Goal: Information Seeking & Learning: Learn about a topic

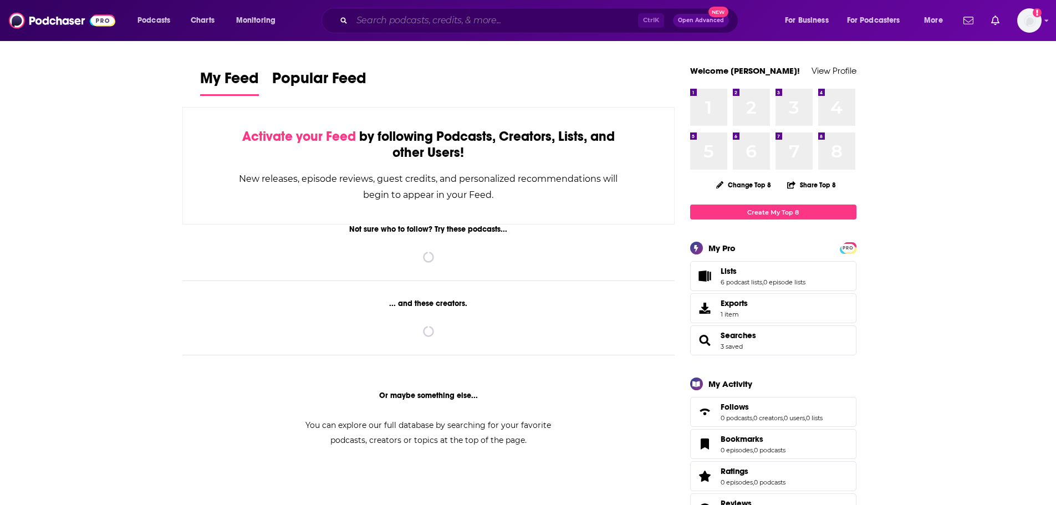
click at [412, 22] on input "Search podcasts, credits, & more..." at bounding box center [495, 21] width 286 height 18
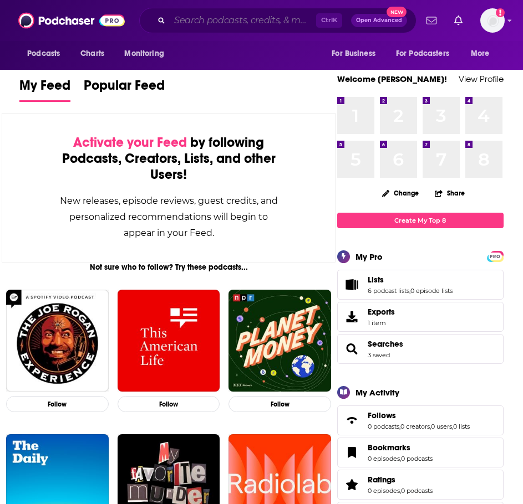
click at [218, 23] on input "Search podcasts, credits, & more..." at bounding box center [243, 21] width 146 height 18
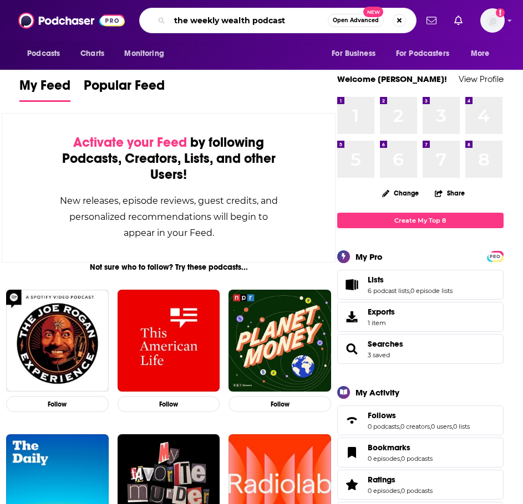
type input "the weekly wealth podcast"
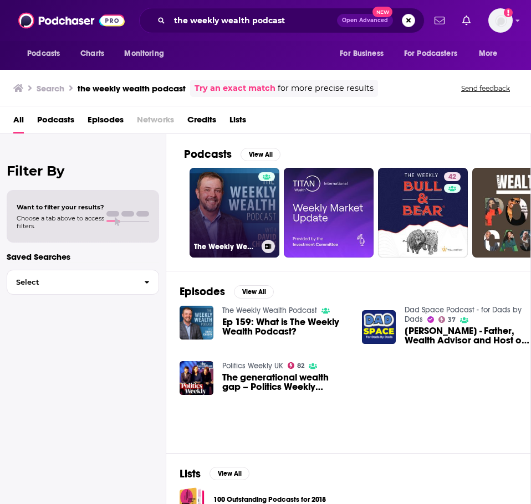
click at [223, 206] on link "The Weekly Wealth Podcast" at bounding box center [235, 213] width 90 height 90
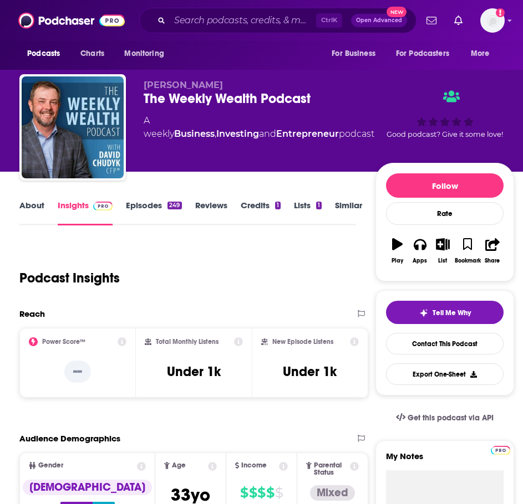
click at [29, 202] on link "About" at bounding box center [31, 213] width 25 height 26
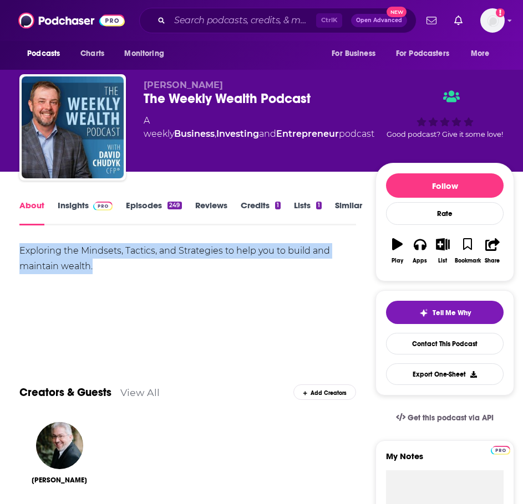
drag, startPoint x: 77, startPoint y: 259, endPoint x: 32, endPoint y: 252, distance: 44.9
click at [22, 249] on div "Exploring the Mindsets, Tactics, and Strategies to help you to build and mainta…" at bounding box center [187, 258] width 336 height 31
copy div "Exploring the Mindsets, Tactics, and Strategies to help you to build and mainta…"
click at [75, 202] on link "Insights" at bounding box center [85, 213] width 55 height 26
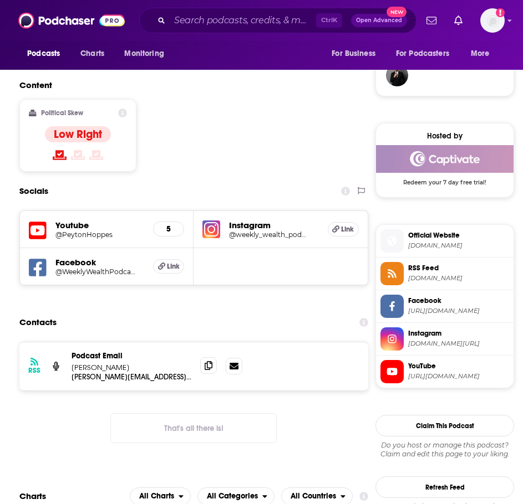
scroll to position [832, 0]
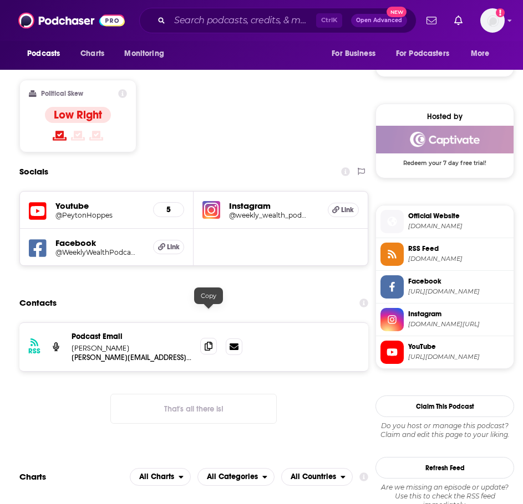
click at [212, 342] on icon at bounding box center [209, 346] width 8 height 9
click at [216, 18] on input "Search podcasts, credits, & more..." at bounding box center [243, 21] width 146 height 18
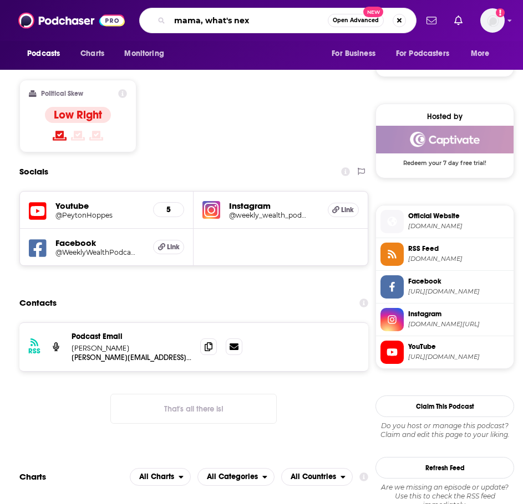
type input "mama, what's next"
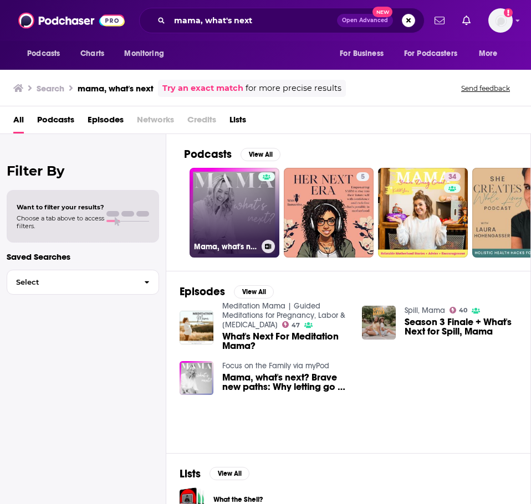
click at [234, 193] on link "Mama, what's next? Brave New Paths" at bounding box center [235, 213] width 90 height 90
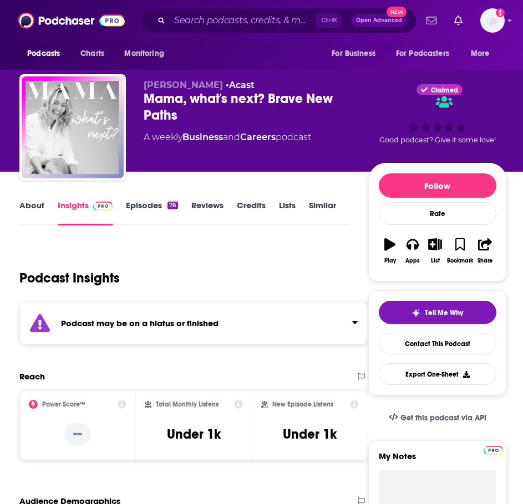
click at [140, 322] on strong "Podcast may be on a hiatus or finished" at bounding box center [139, 323] width 157 height 11
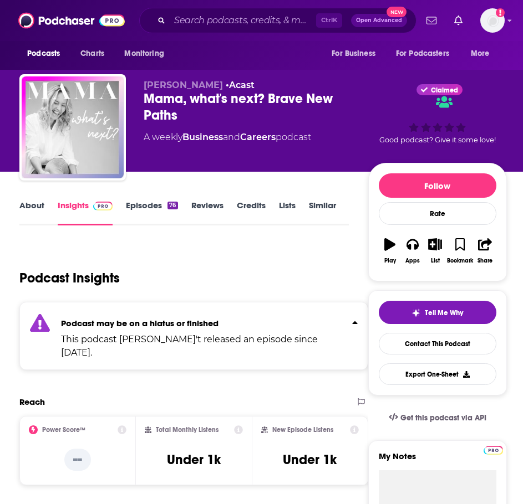
click at [155, 201] on link "Episodes 76" at bounding box center [152, 213] width 52 height 26
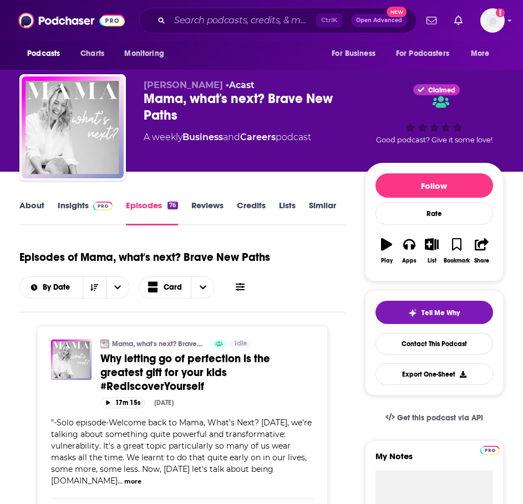
click at [27, 203] on link "About" at bounding box center [31, 213] width 25 height 26
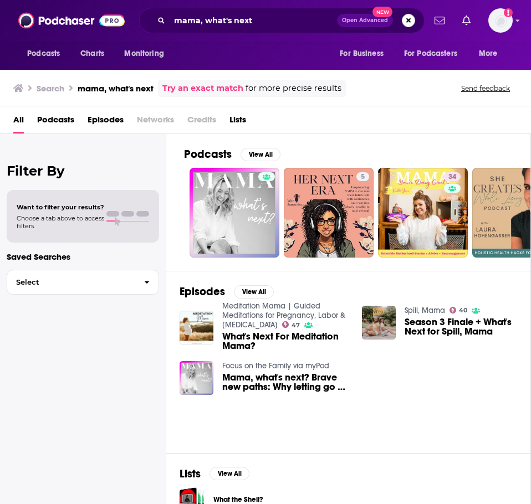
click at [290, 366] on link "Focus on the Family via myPod" at bounding box center [275, 365] width 107 height 9
click at [271, 368] on link "Focus on the Family via myPod" at bounding box center [275, 365] width 107 height 9
click at [425, 309] on link "Spill, Mama" at bounding box center [425, 310] width 40 height 9
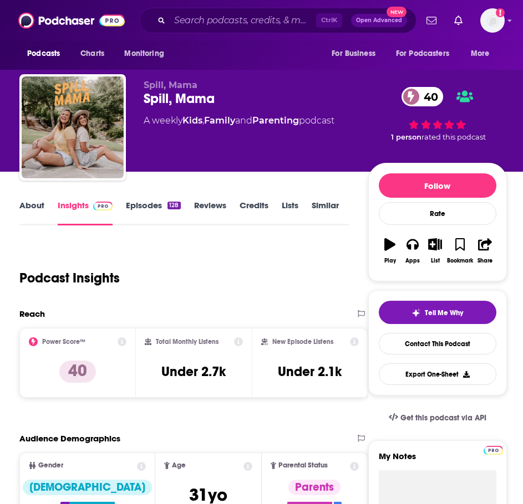
click at [29, 210] on link "About" at bounding box center [31, 213] width 25 height 26
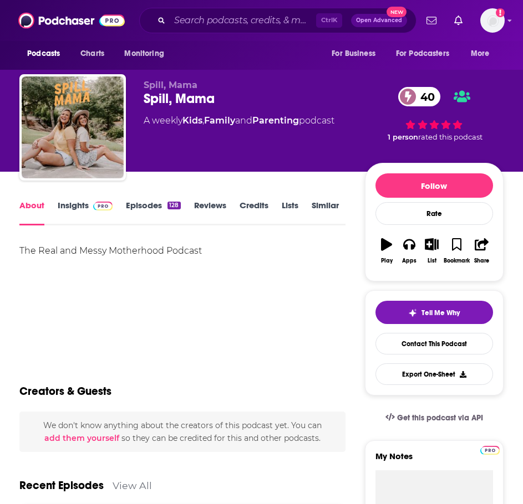
click at [141, 206] on link "Episodes 128" at bounding box center [153, 213] width 54 height 26
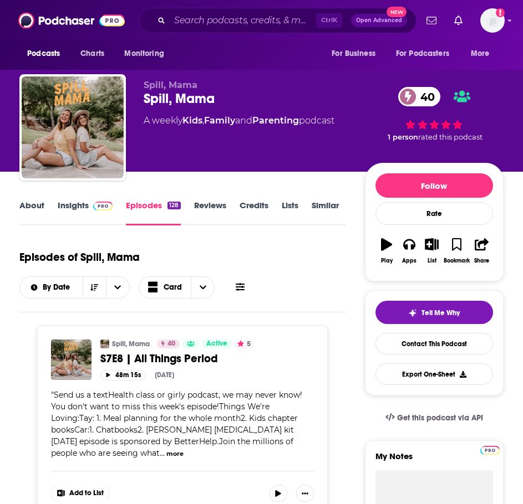
click at [38, 207] on link "About" at bounding box center [31, 213] width 25 height 26
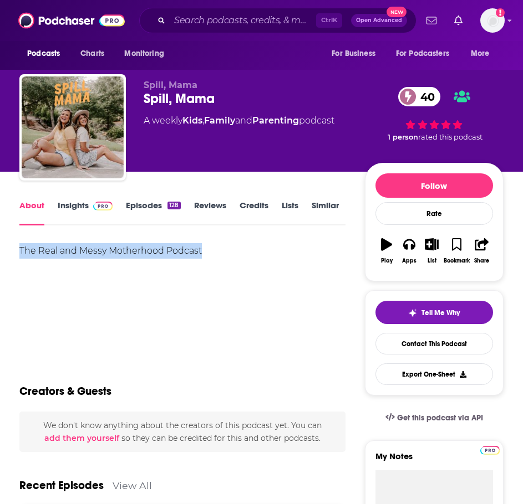
drag, startPoint x: 227, startPoint y: 247, endPoint x: 20, endPoint y: 253, distance: 207.4
click at [20, 253] on div "The Real and Messy Motherhood Podcast" at bounding box center [182, 251] width 326 height 16
copy div "The Real and Messy Motherhood Podcast"
click at [65, 201] on link "Insights" at bounding box center [85, 213] width 55 height 26
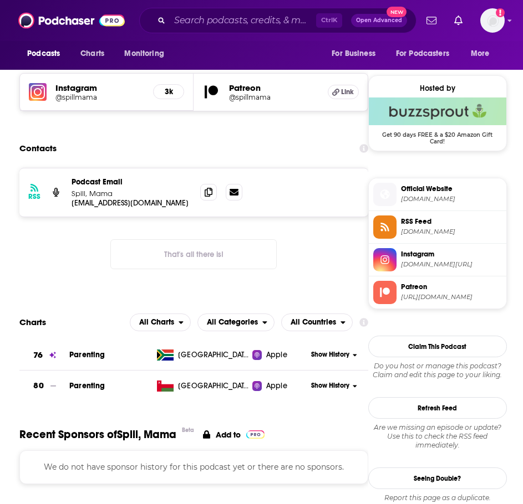
scroll to position [665, 0]
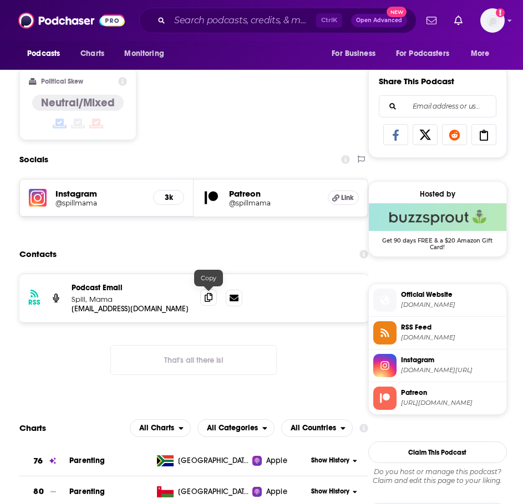
click at [215, 293] on span at bounding box center [208, 297] width 17 height 17
click at [225, 18] on input "Search podcasts, credits, & more..." at bounding box center [243, 21] width 146 height 18
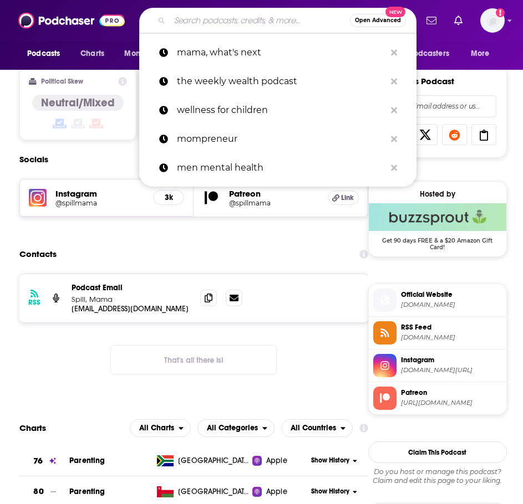
type input "b"
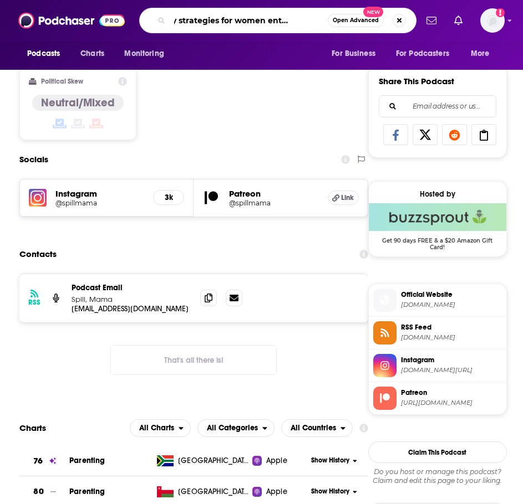
type input "visibility strategies for women entrepreneurs"
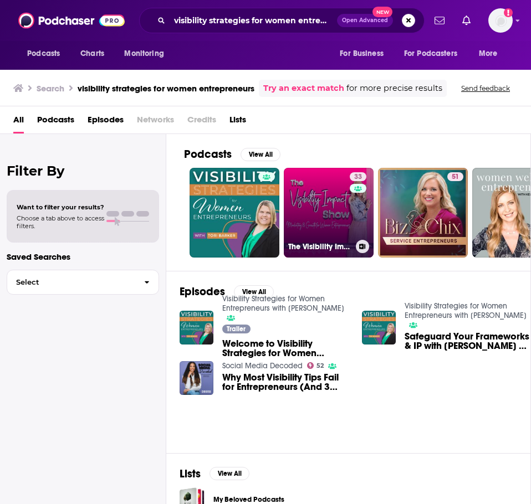
click at [313, 202] on link "33 The Visibility Impact Show: Marketing & Growth for Women Entrepreneurs" at bounding box center [329, 213] width 90 height 90
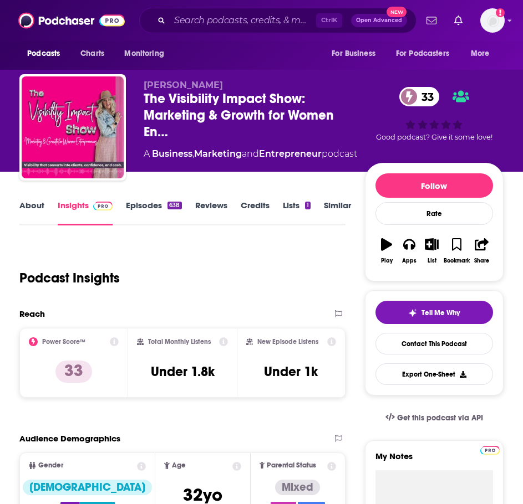
click at [39, 210] on link "About" at bounding box center [31, 213] width 25 height 26
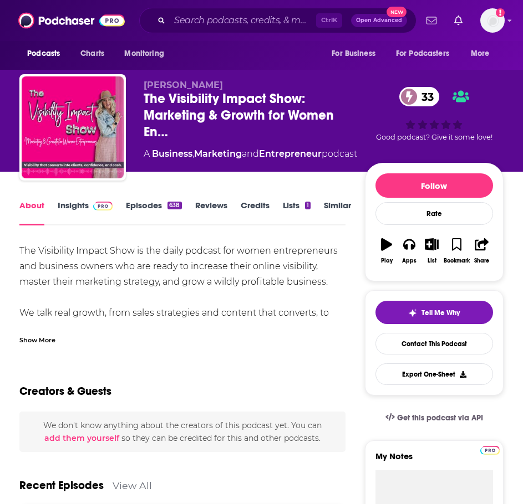
click at [47, 331] on div "Show More" at bounding box center [182, 336] width 326 height 19
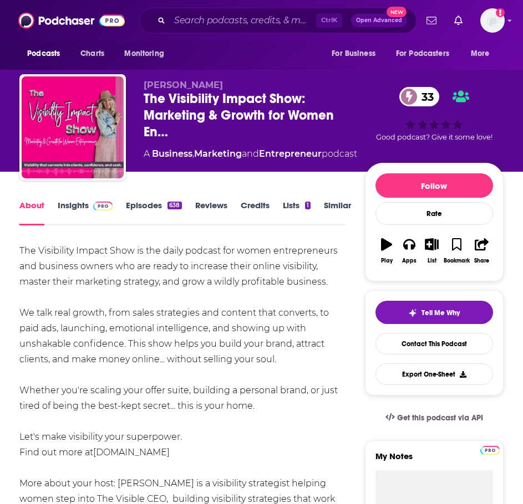
drag, startPoint x: 192, startPoint y: 438, endPoint x: 19, endPoint y: 249, distance: 256.2
click at [19, 249] on div "The Visibility Impact Show is the daily podcast for women entrepreneurs and bus…" at bounding box center [182, 421] width 326 height 357
copy div "The Visibility Impact Show is the daily podcast for women entrepreneurs and bus…"
click at [75, 210] on link "Insights" at bounding box center [85, 213] width 55 height 26
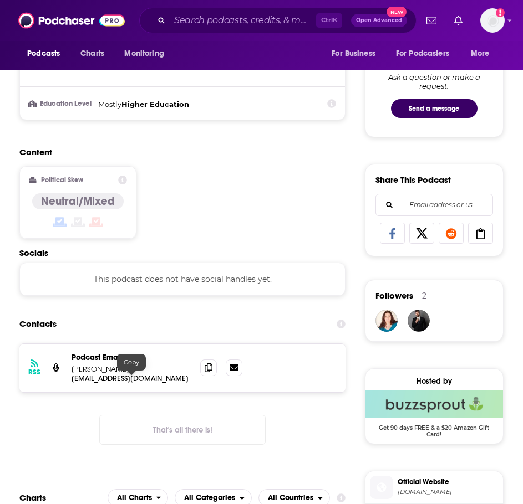
scroll to position [721, 0]
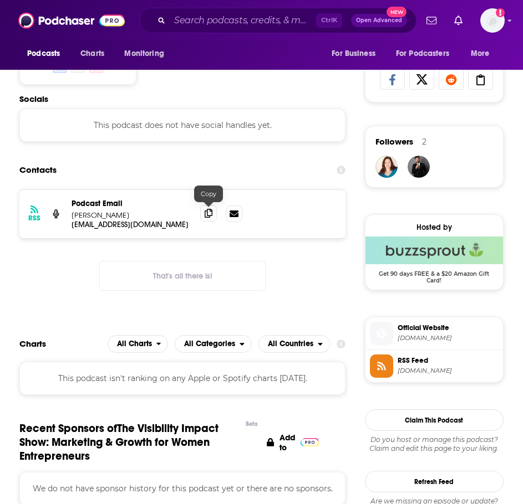
click at [212, 212] on icon at bounding box center [209, 213] width 8 height 9
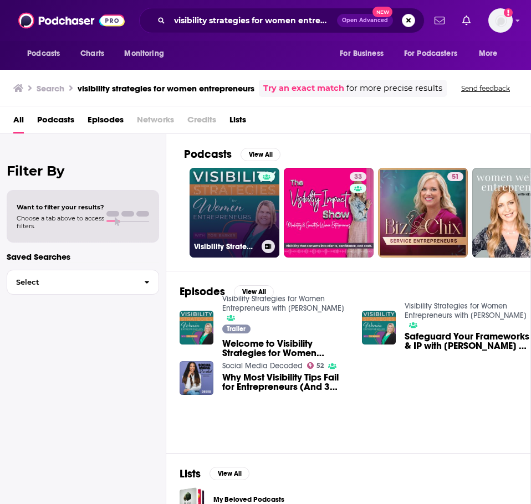
click at [238, 211] on link "Visibility Strategies for Women Entrepreneurs with [PERSON_NAME]" at bounding box center [235, 213] width 90 height 90
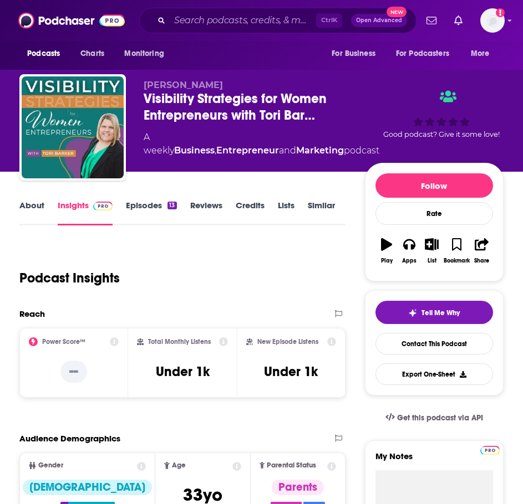
click at [29, 208] on link "About" at bounding box center [31, 213] width 25 height 26
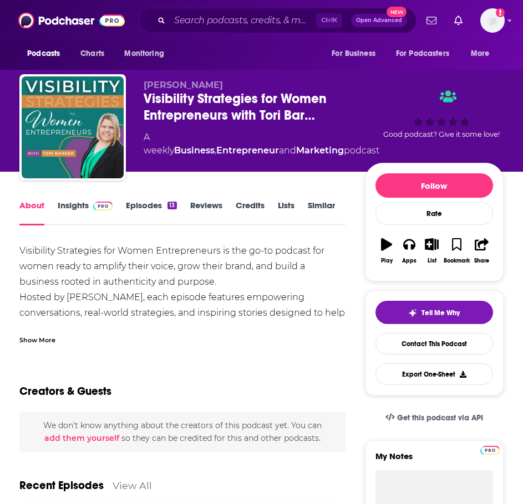
click at [53, 328] on div "Show More" at bounding box center [182, 336] width 326 height 19
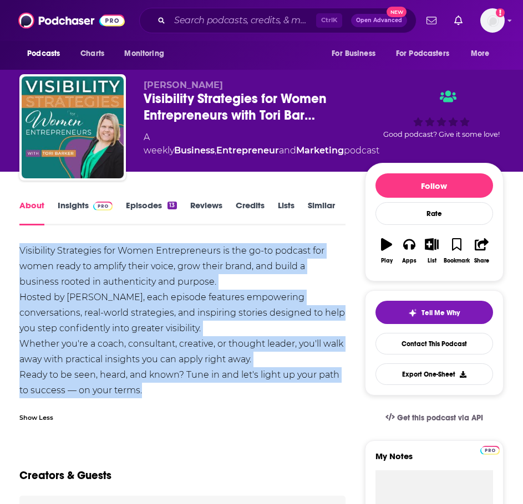
drag, startPoint x: 195, startPoint y: 390, endPoint x: 16, endPoint y: 248, distance: 228.5
copy div "Visibility Strategies for Women Entrepreneurs is the go-to podcast for women re…"
click at [81, 206] on link "Insights" at bounding box center [85, 213] width 55 height 26
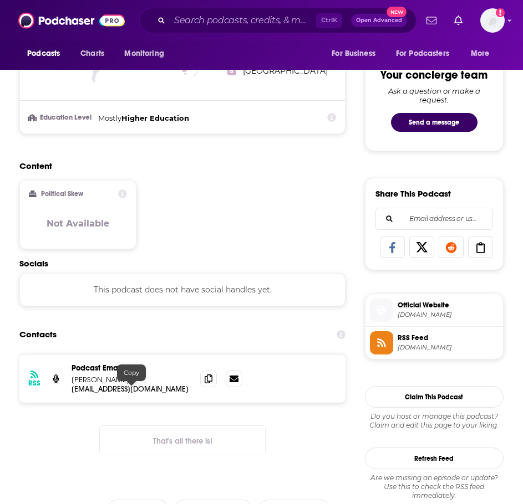
scroll to position [721, 0]
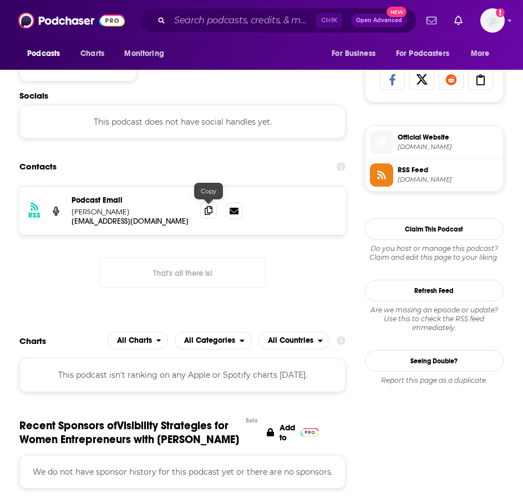
click at [207, 212] on icon at bounding box center [209, 210] width 8 height 9
click at [195, 24] on input "Search podcasts, credits, & more..." at bounding box center [243, 21] width 146 height 18
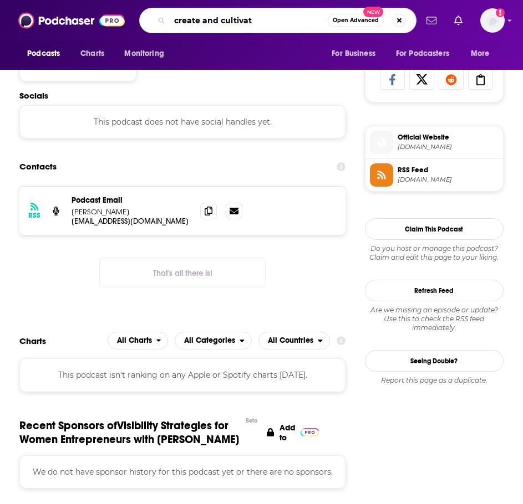
type input "create and cultivate"
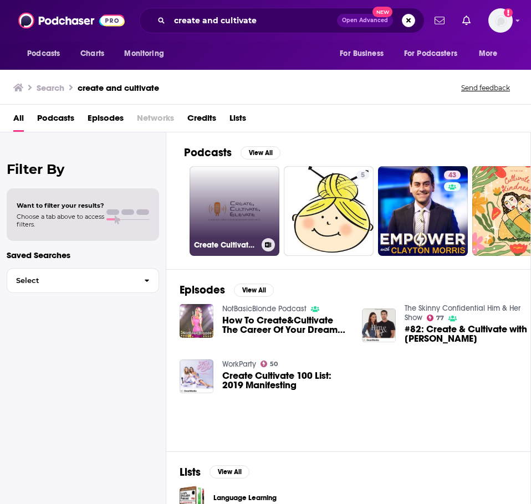
click at [242, 213] on link "Create Cultivate Elevate" at bounding box center [235, 211] width 90 height 90
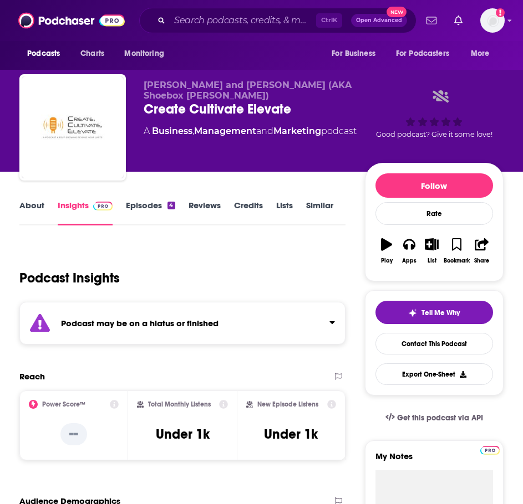
click at [155, 335] on div "Podcast may be on a hiatus or finished" at bounding box center [182, 323] width 326 height 43
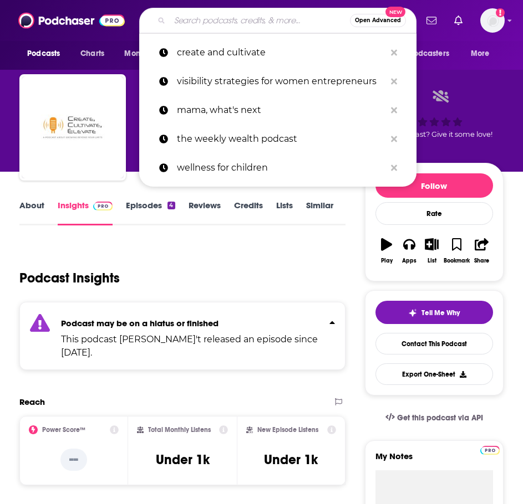
click at [205, 17] on input "Search podcasts, credits, & more..." at bounding box center [260, 21] width 180 height 18
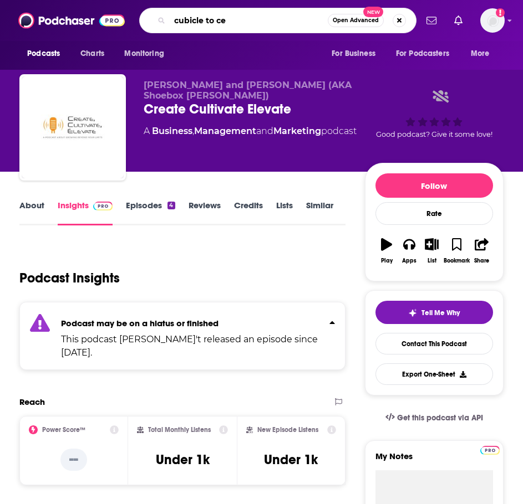
type input "cubicle to ceo"
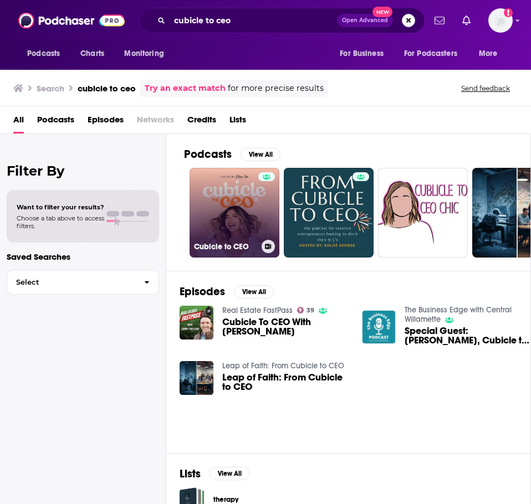
click at [235, 191] on link "Cubicle to CEO" at bounding box center [235, 213] width 90 height 90
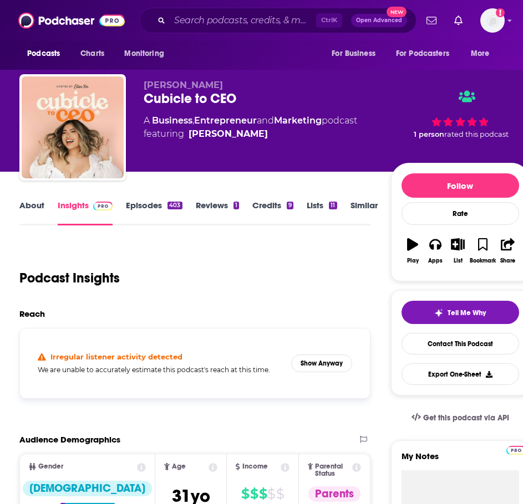
click at [35, 206] on link "About" at bounding box center [31, 213] width 25 height 26
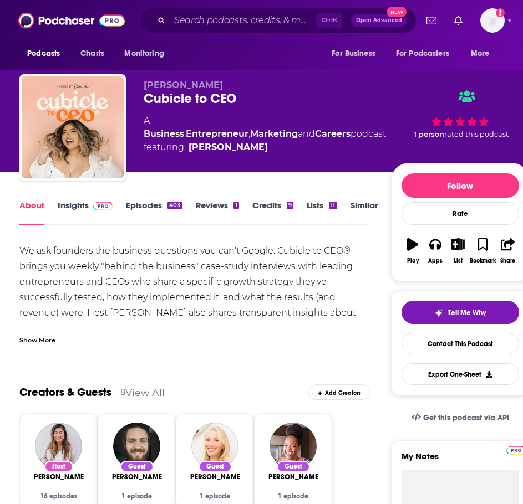
click at [35, 343] on div "Show More" at bounding box center [37, 339] width 36 height 11
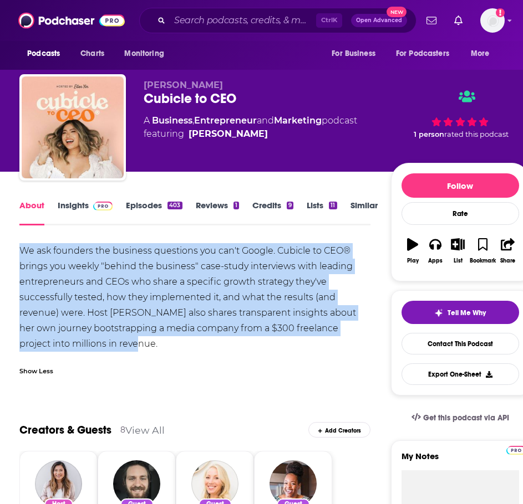
drag, startPoint x: 145, startPoint y: 338, endPoint x: 18, endPoint y: 248, distance: 155.2
copy div "We ask founders the business questions you can't Google. Cubicle to CEO® brings…"
click at [100, 206] on img at bounding box center [102, 206] width 19 height 9
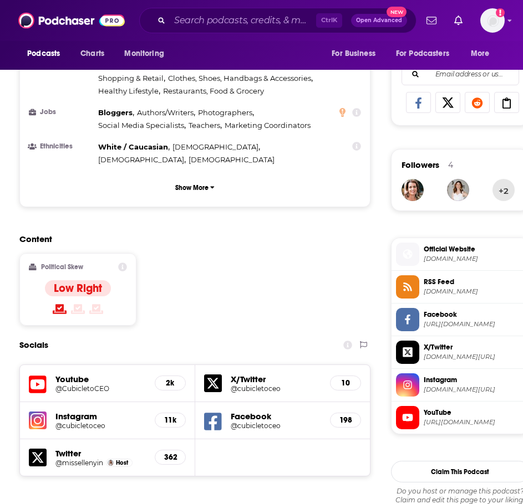
scroll to position [776, 0]
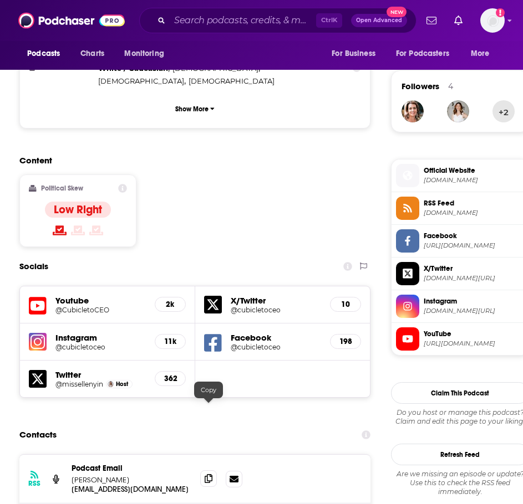
click at [208, 475] on icon at bounding box center [209, 479] width 8 height 9
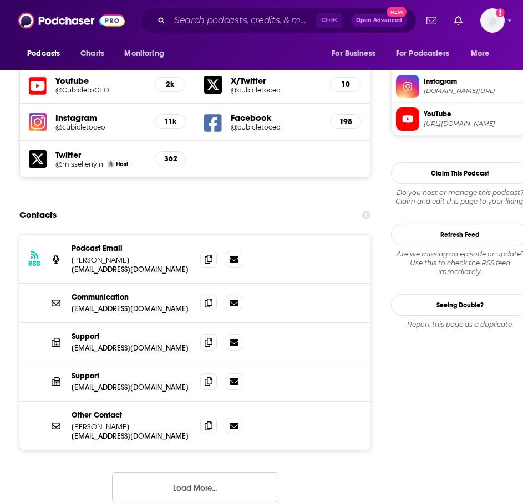
scroll to position [998, 0]
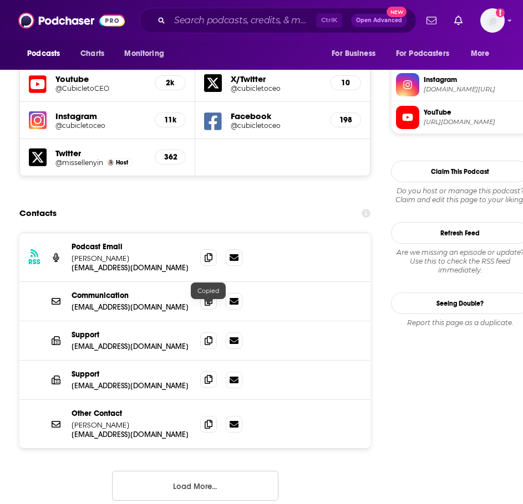
click at [204, 371] on span at bounding box center [208, 379] width 17 height 17
drag, startPoint x: 212, startPoint y: 354, endPoint x: 81, endPoint y: 380, distance: 133.0
click at [211, 420] on icon at bounding box center [209, 424] width 8 height 9
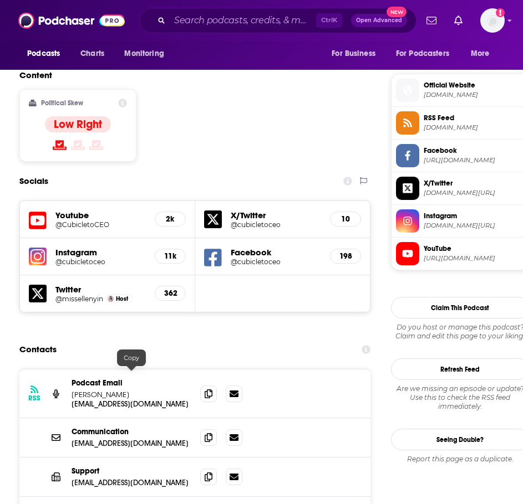
scroll to position [832, 0]
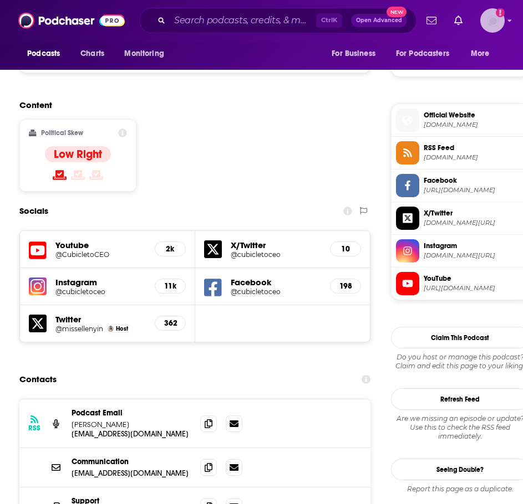
click at [497, 15] on icon "Add a profile image" at bounding box center [500, 12] width 9 height 9
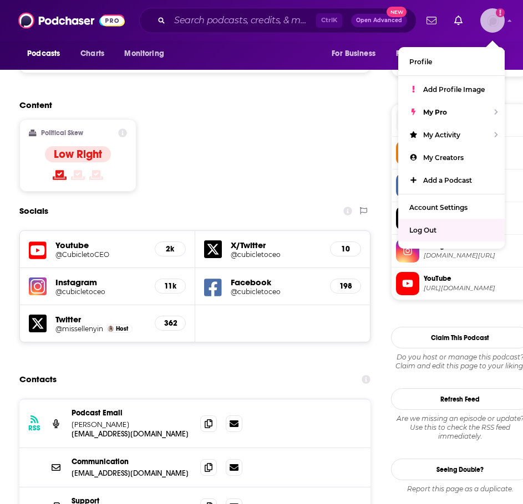
click at [436, 228] on div "Log Out" at bounding box center [451, 230] width 106 height 23
